Goal: Task Accomplishment & Management: Manage account settings

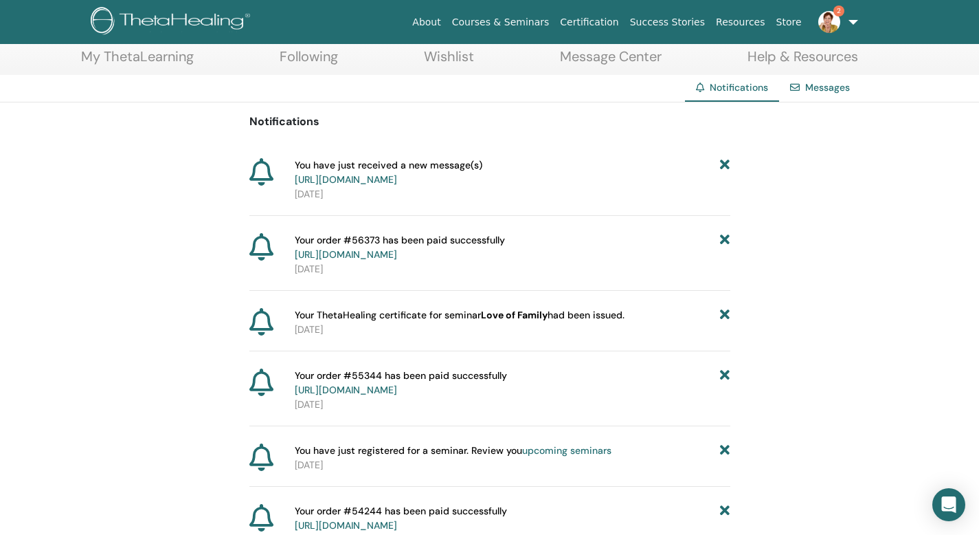
scroll to position [71, 0]
click at [397, 187] on link "https://member.thetahealing.com/message-center/messages/ab514107-0411-4ea7-b2f9…" at bounding box center [346, 181] width 102 height 12
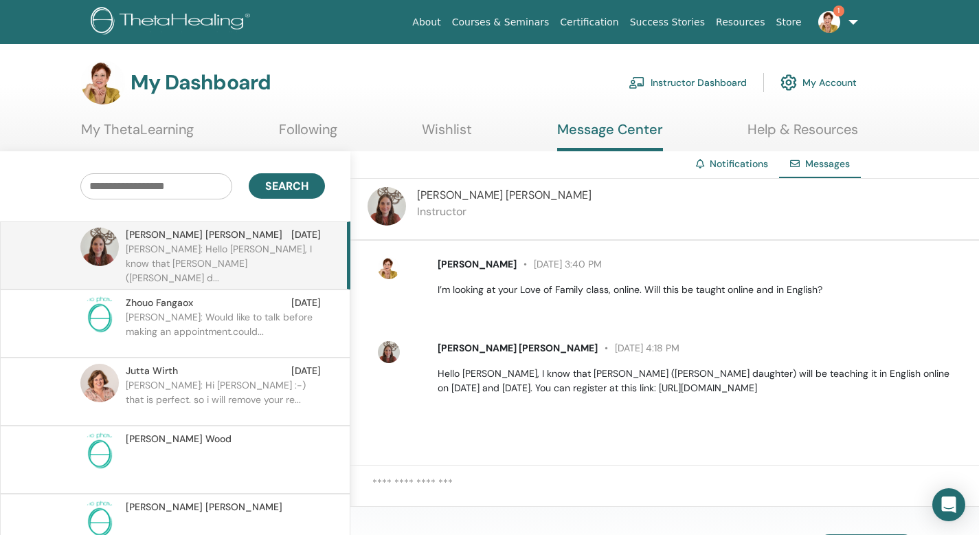
click at [805, 170] on span "Messages" at bounding box center [827, 163] width 45 height 12
click at [818, 26] on img at bounding box center [829, 22] width 22 height 22
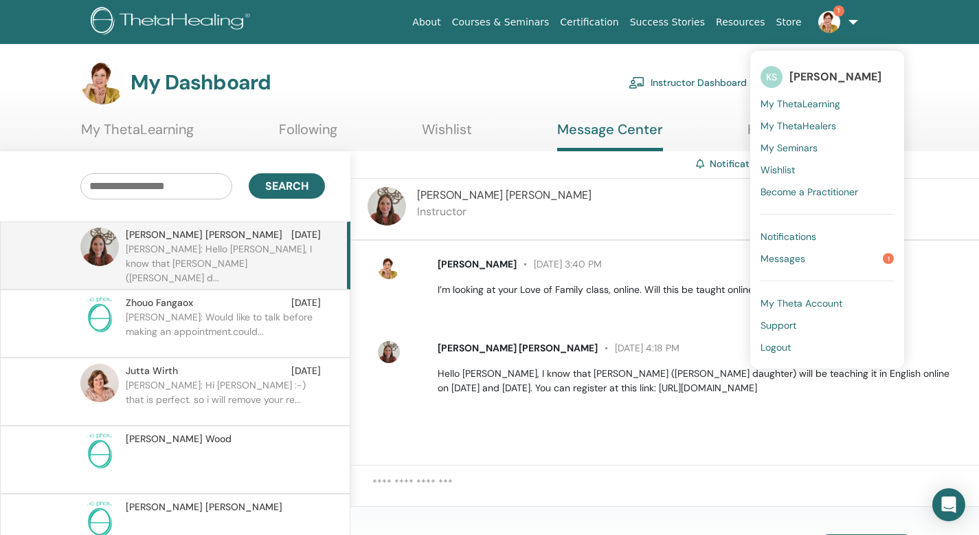
click at [775, 265] on span "Messages" at bounding box center [783, 258] width 45 height 12
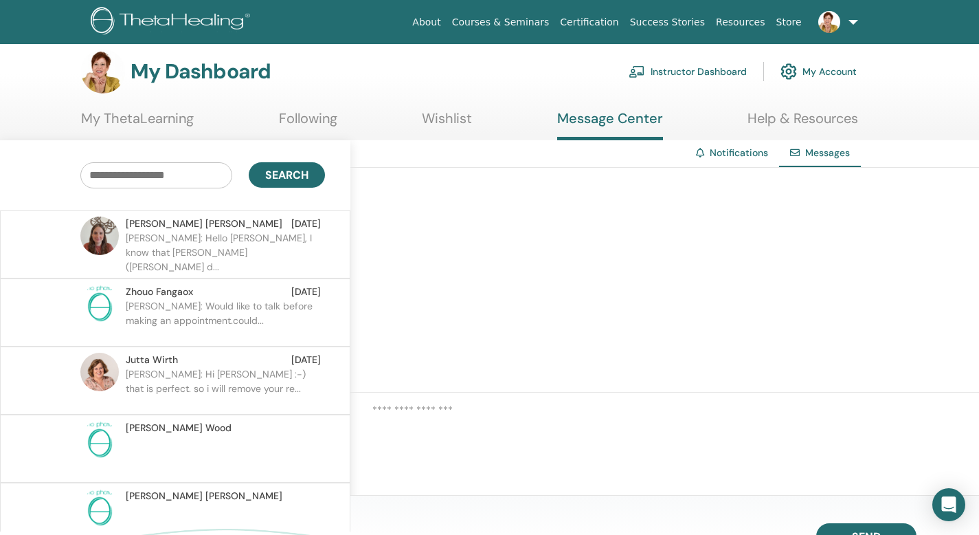
scroll to position [15, 0]
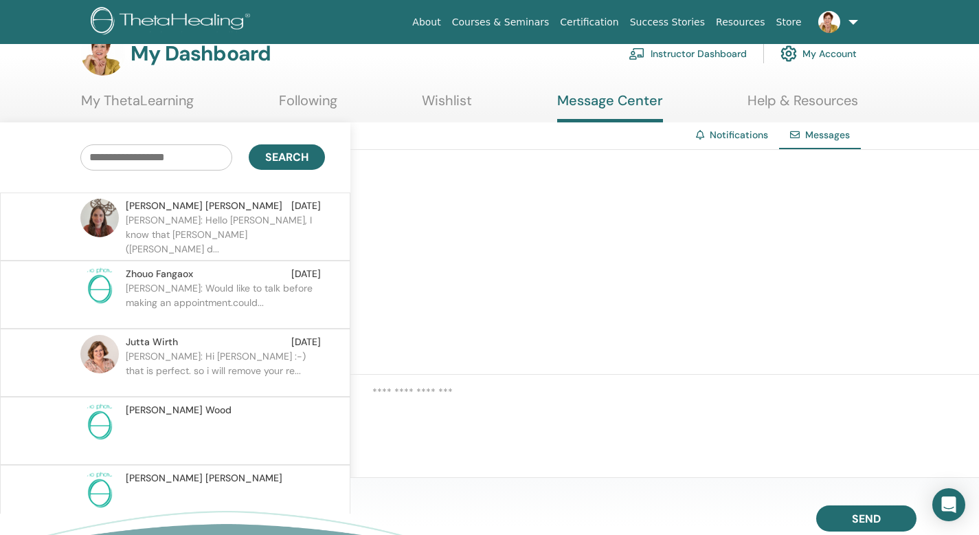
click at [847, 25] on link at bounding box center [835, 22] width 56 height 44
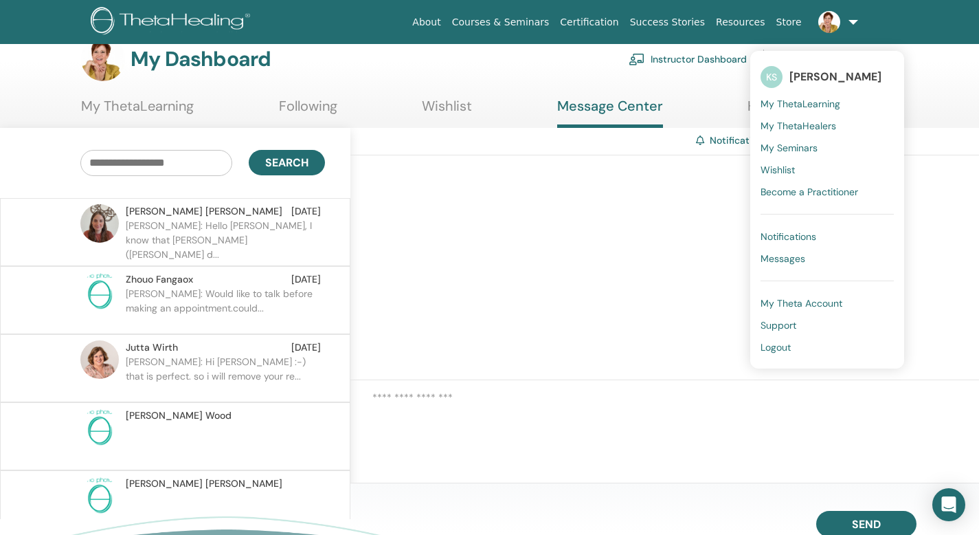
scroll to position [16, 0]
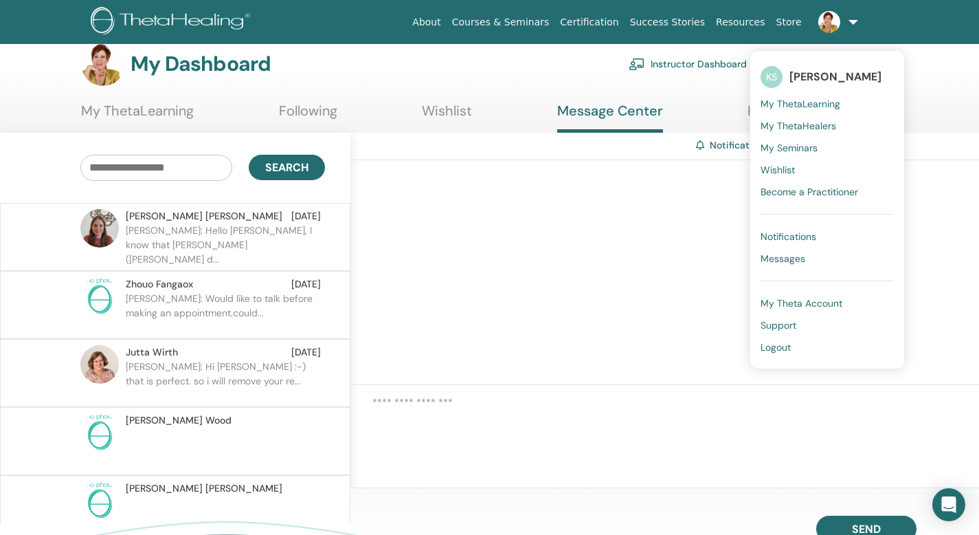
click at [773, 309] on span "My Theta Account" at bounding box center [802, 303] width 82 height 12
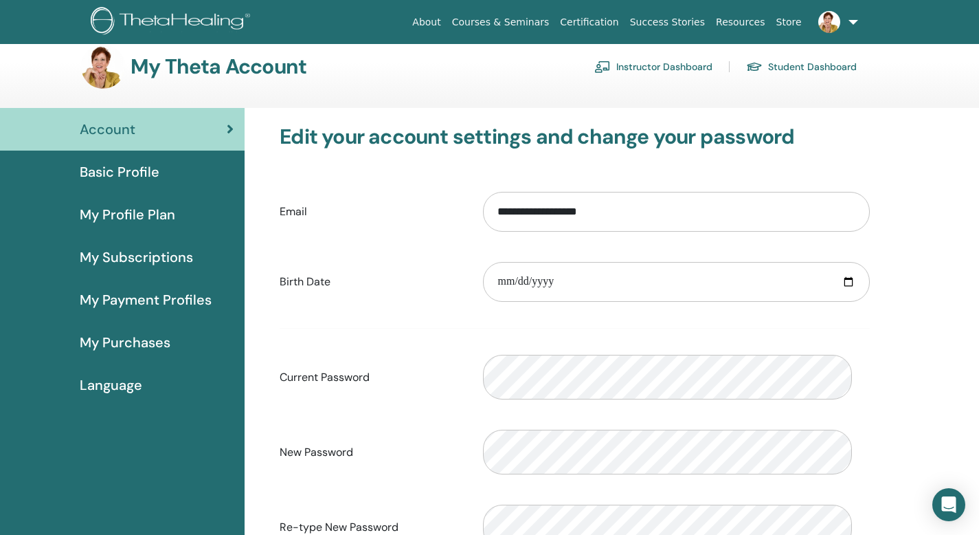
scroll to position [15, 0]
click at [130, 310] on span "My Payment Profiles" at bounding box center [146, 299] width 132 height 21
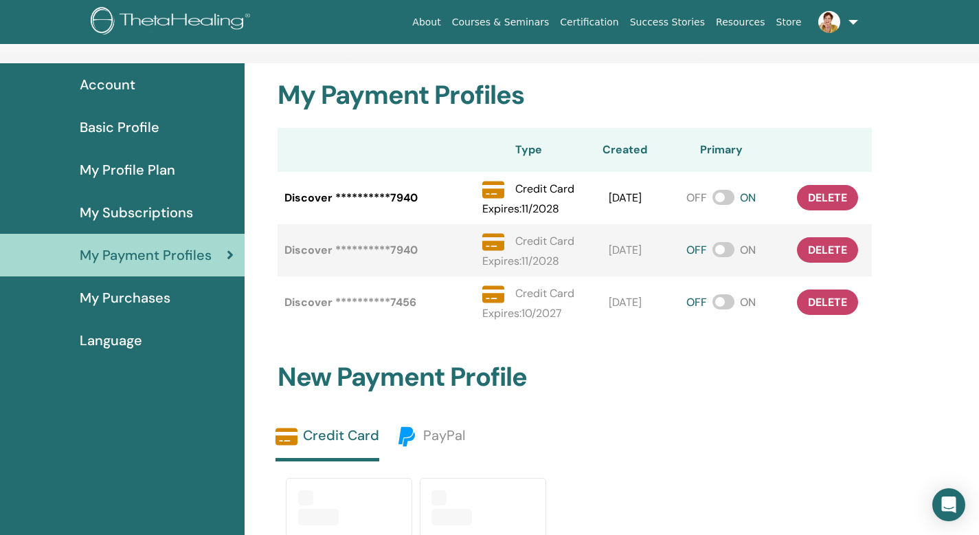
scroll to position [61, 0]
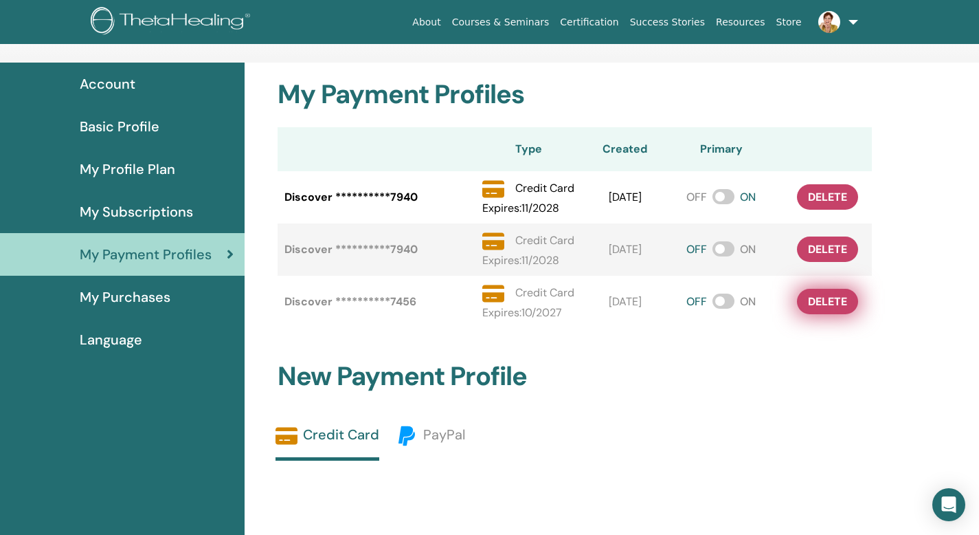
click at [826, 309] on span "delete" at bounding box center [827, 301] width 39 height 14
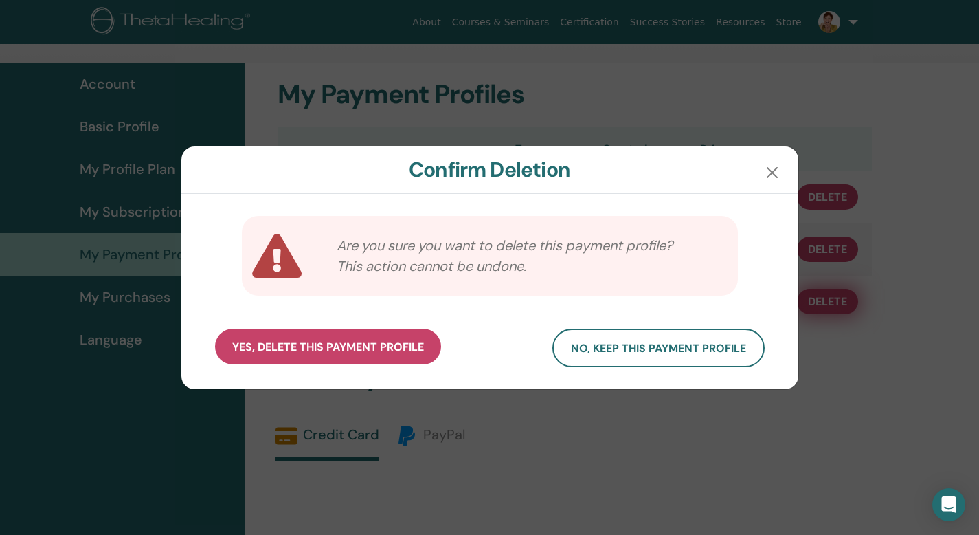
scroll to position [60, 0]
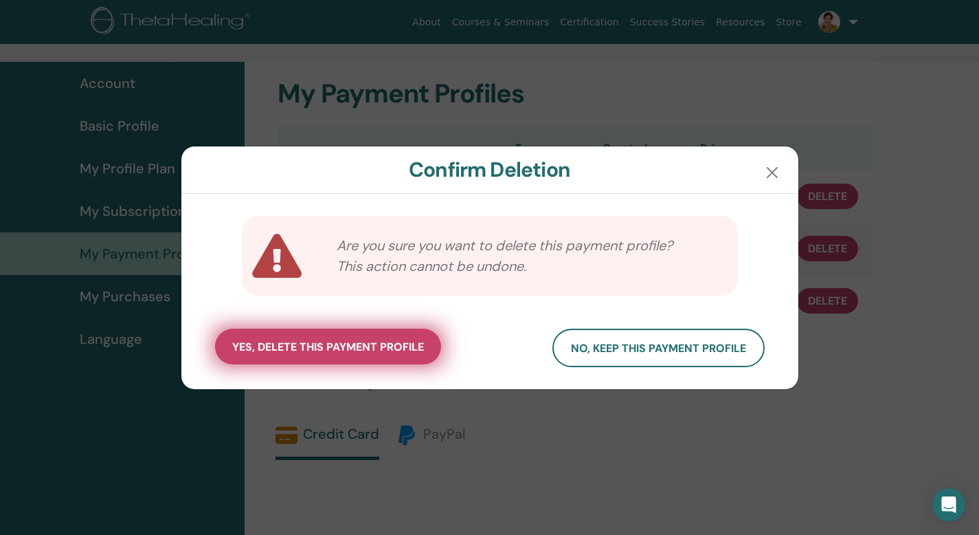
click at [335, 354] on span "yes, delete this payment profile" at bounding box center [328, 346] width 192 height 14
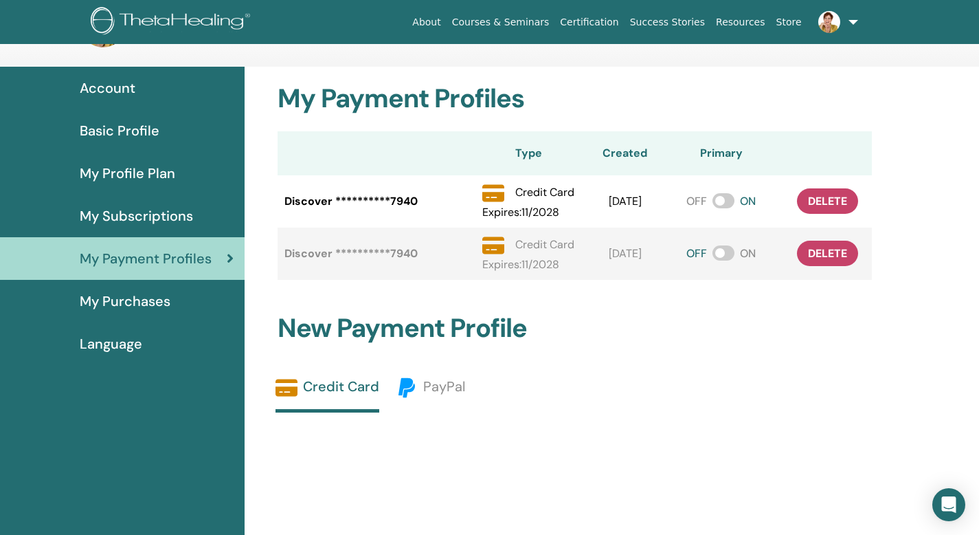
scroll to position [58, 0]
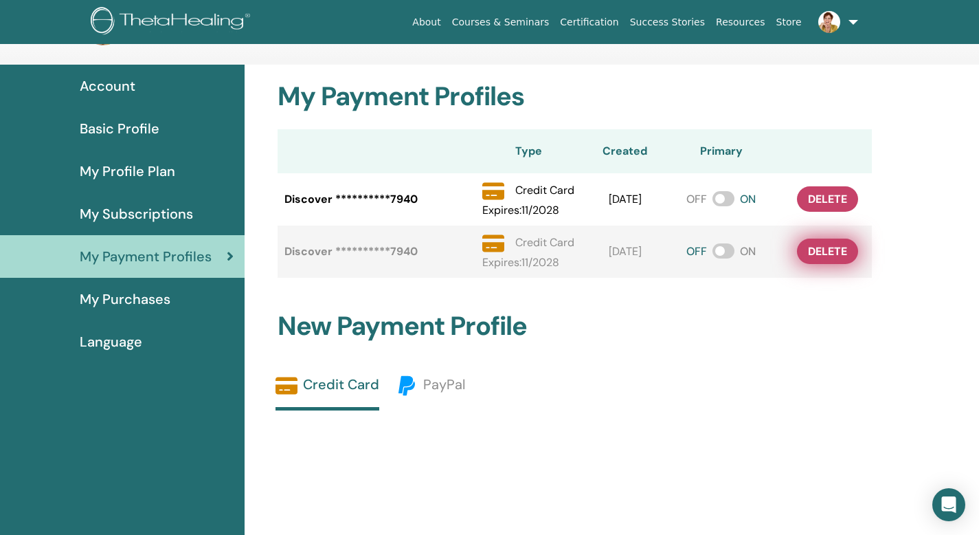
click at [823, 258] on span "delete" at bounding box center [827, 251] width 39 height 14
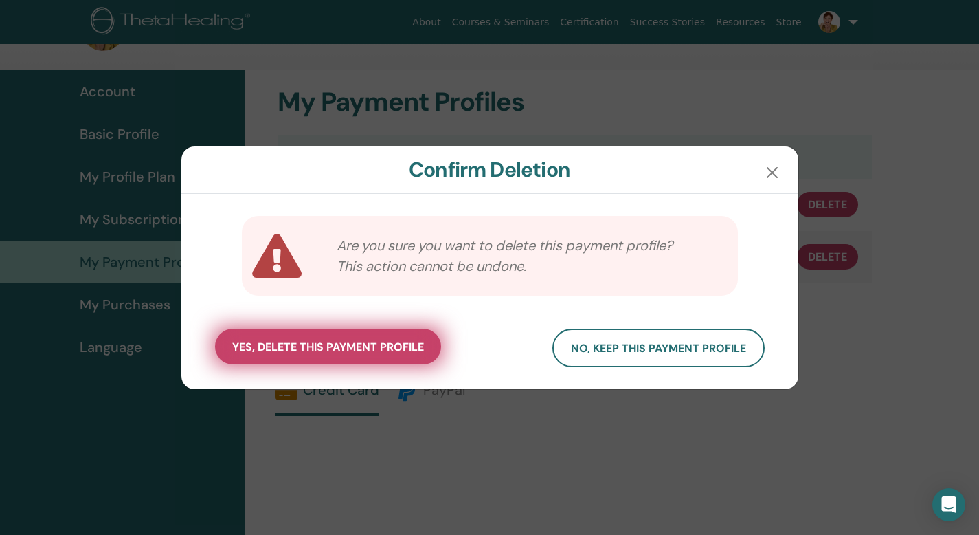
scroll to position [56, 0]
click at [352, 354] on span "yes, delete this payment profile" at bounding box center [328, 346] width 192 height 14
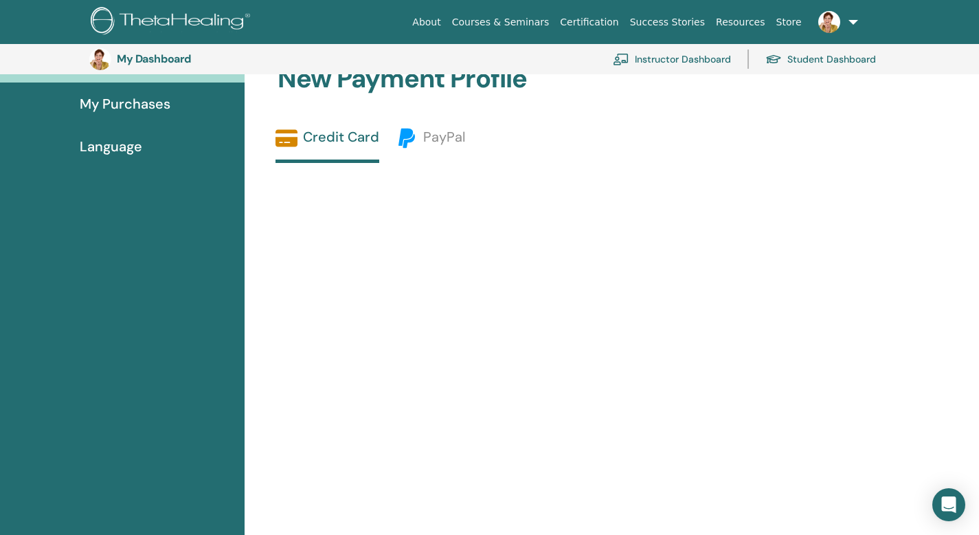
scroll to position [286, 0]
click at [335, 161] on link "Credit Card" at bounding box center [328, 144] width 104 height 36
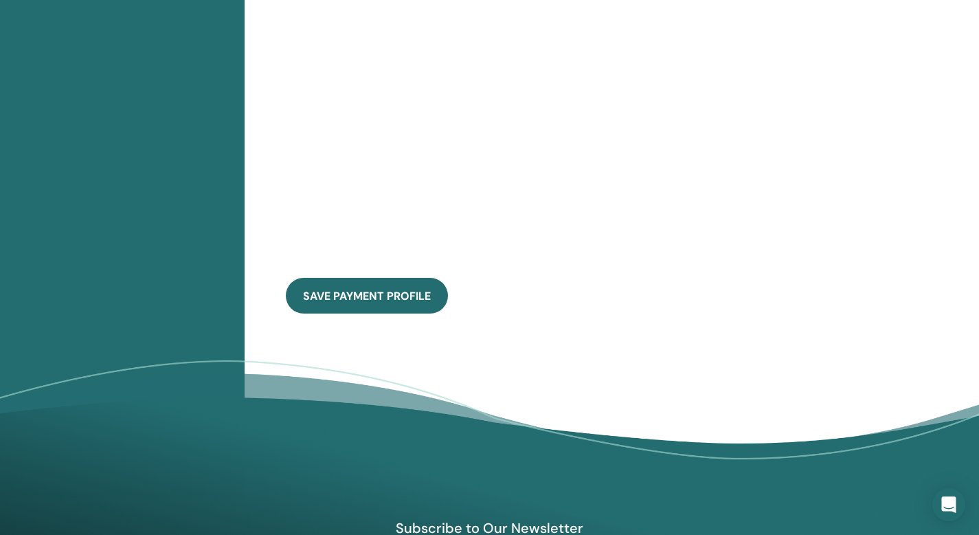
scroll to position [1058, 0]
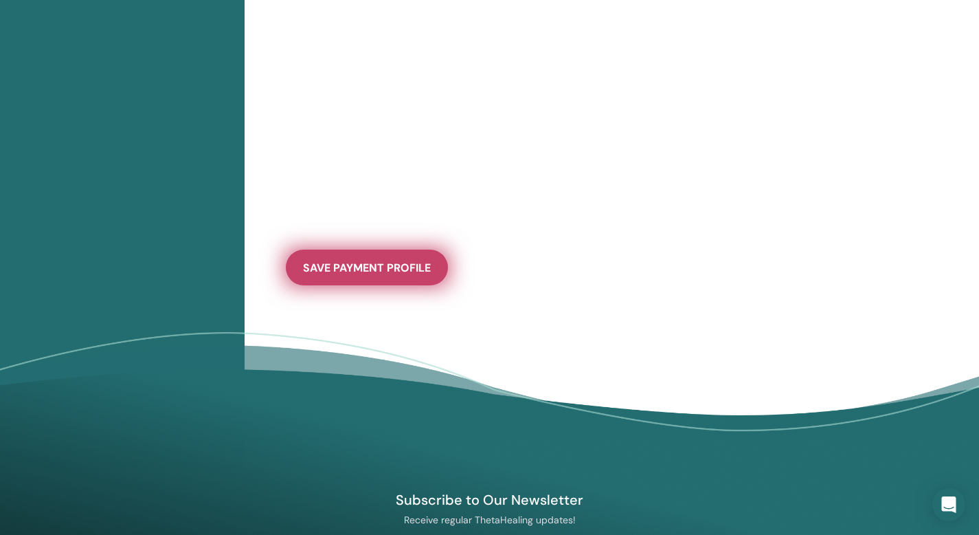
click at [416, 275] on span "save payment profile" at bounding box center [367, 267] width 128 height 14
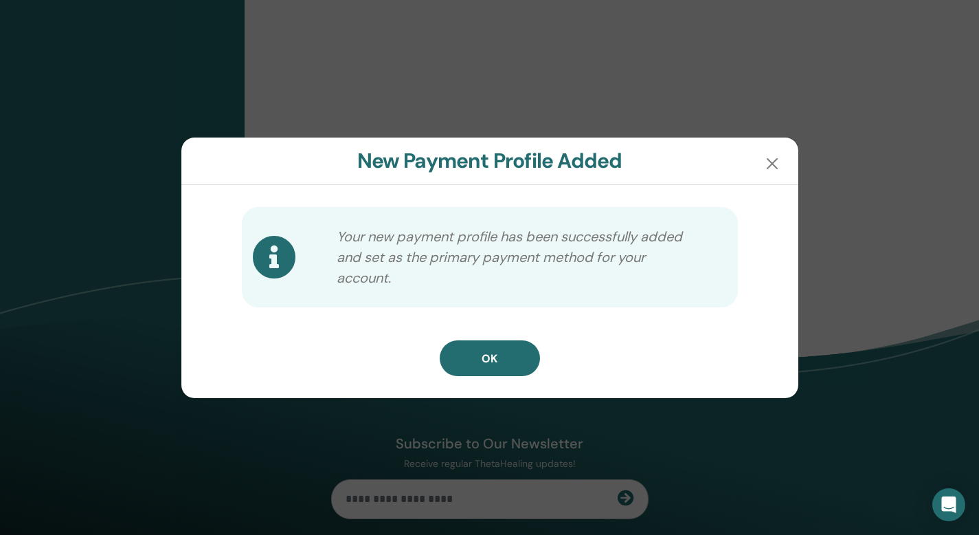
scroll to position [1073, 0]
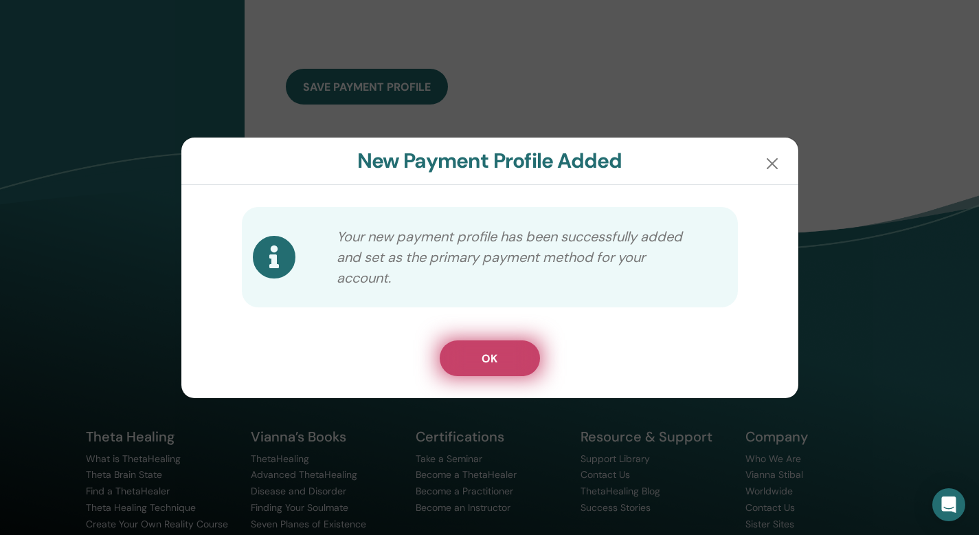
click at [497, 366] on span "OK" at bounding box center [490, 358] width 16 height 14
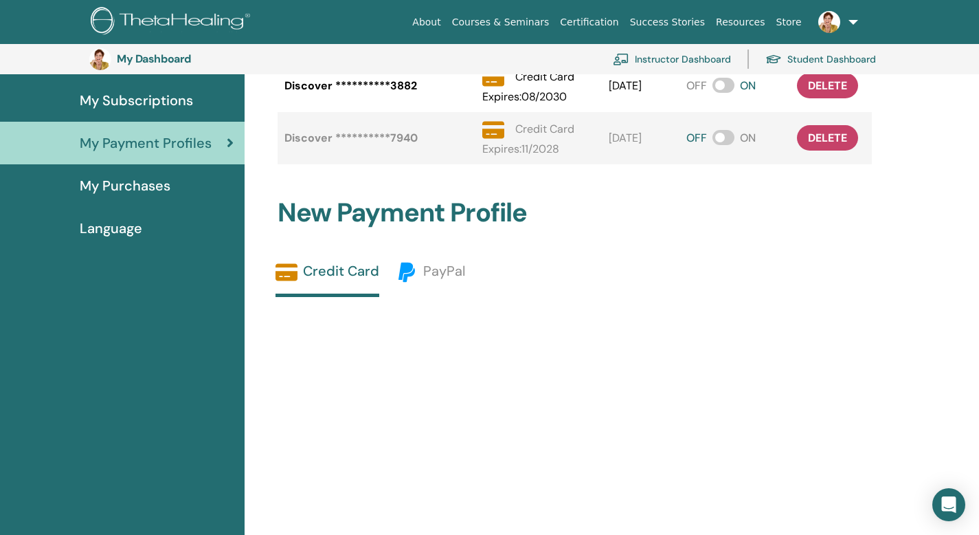
scroll to position [208, 0]
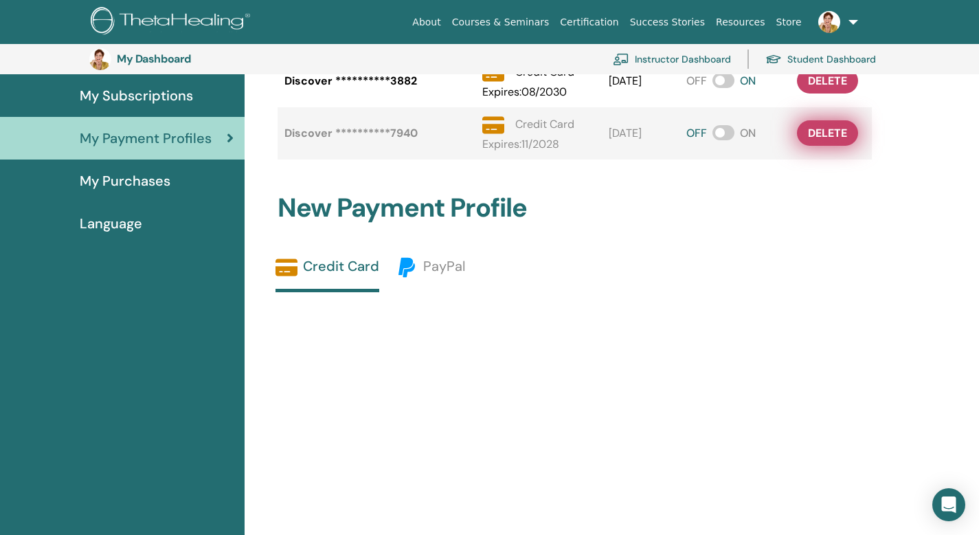
click at [828, 140] on span "delete" at bounding box center [827, 133] width 39 height 14
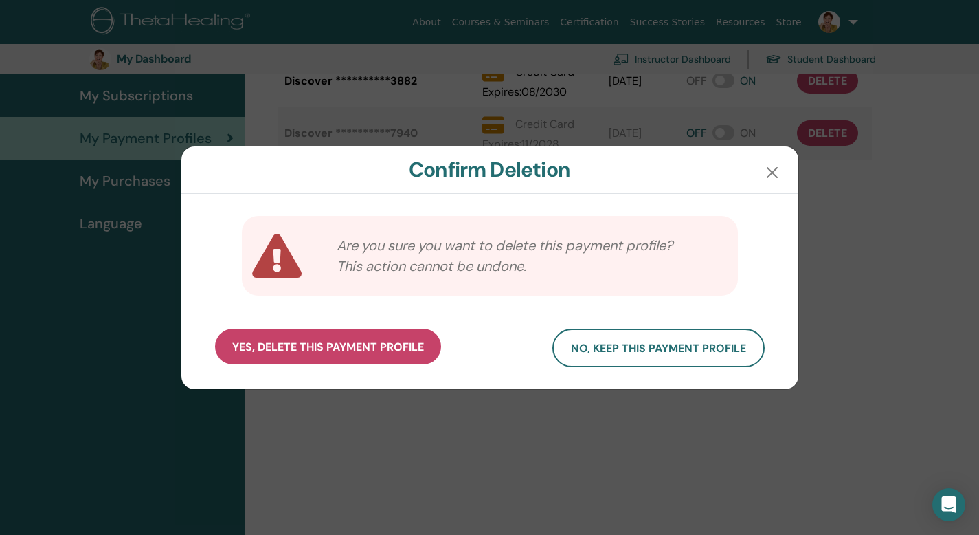
scroll to position [207, 0]
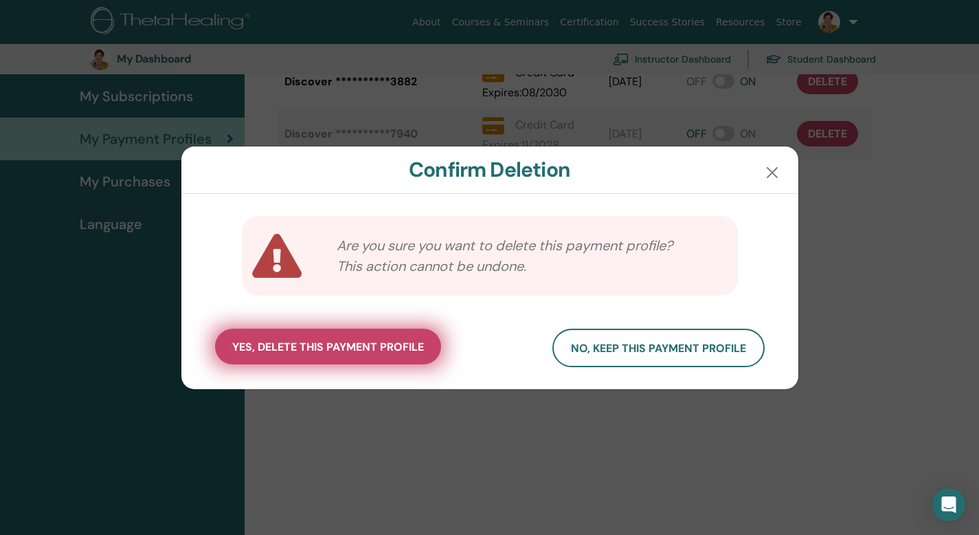
click at [300, 354] on span "yes, delete this payment profile" at bounding box center [328, 346] width 192 height 14
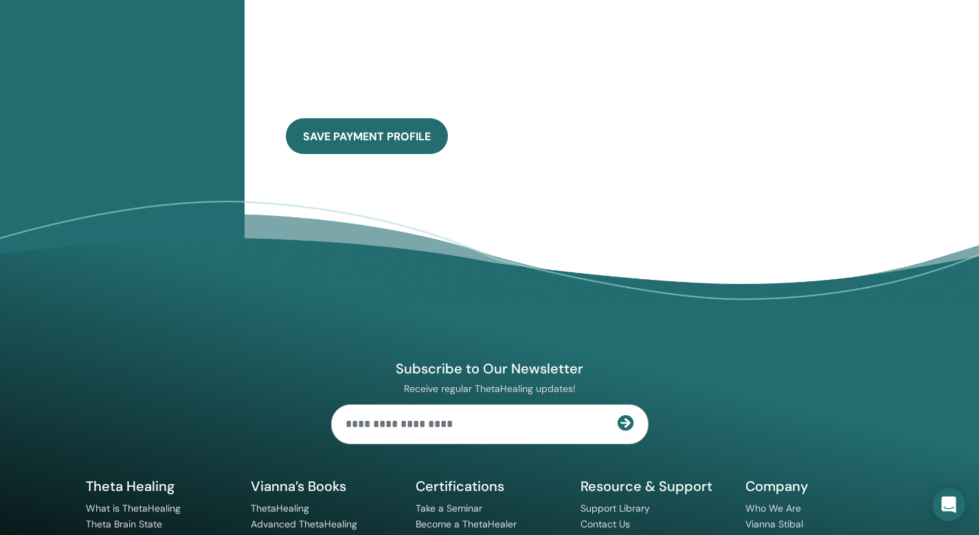
scroll to position [969, 0]
